Goal: Transaction & Acquisition: Obtain resource

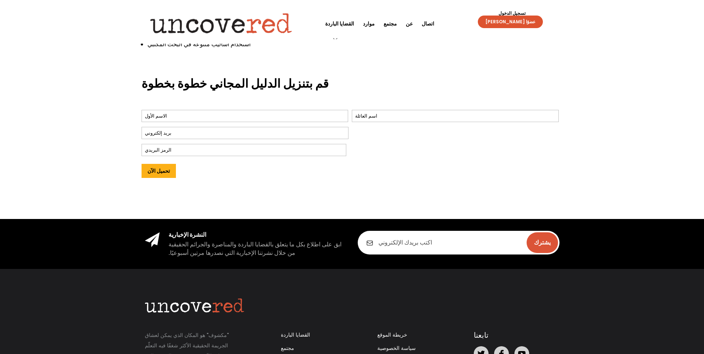
scroll to position [292, 0]
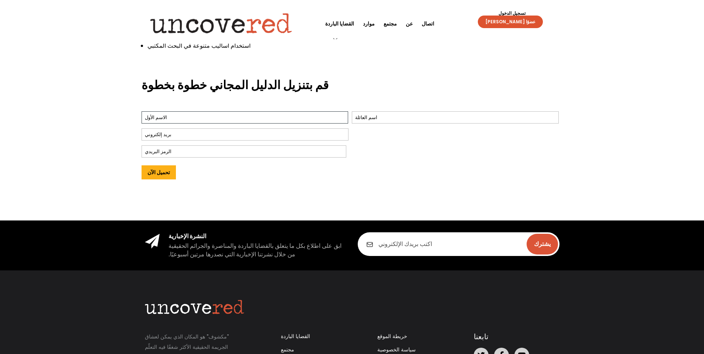
click at [168, 118] on input "أولاً" at bounding box center [245, 117] width 207 height 12
type input "[PERSON_NAME]"
type input "AK"
type input "[EMAIL_ADDRESS][DOMAIN_NAME]"
type input "12651"
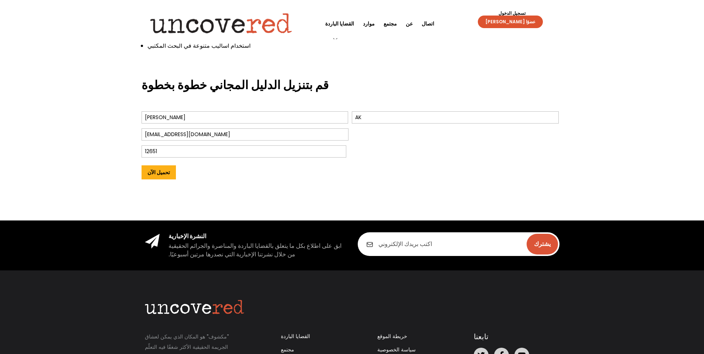
click at [239, 126] on div "[EMAIL_ADDRESS][DOMAIN_NAME]" at bounding box center [245, 134] width 207 height 16
click at [153, 172] on input "تحميل الآن" at bounding box center [159, 172] width 34 height 14
click at [155, 175] on input "تحميل الآن" at bounding box center [159, 172] width 34 height 14
